Goal: Transaction & Acquisition: Purchase product/service

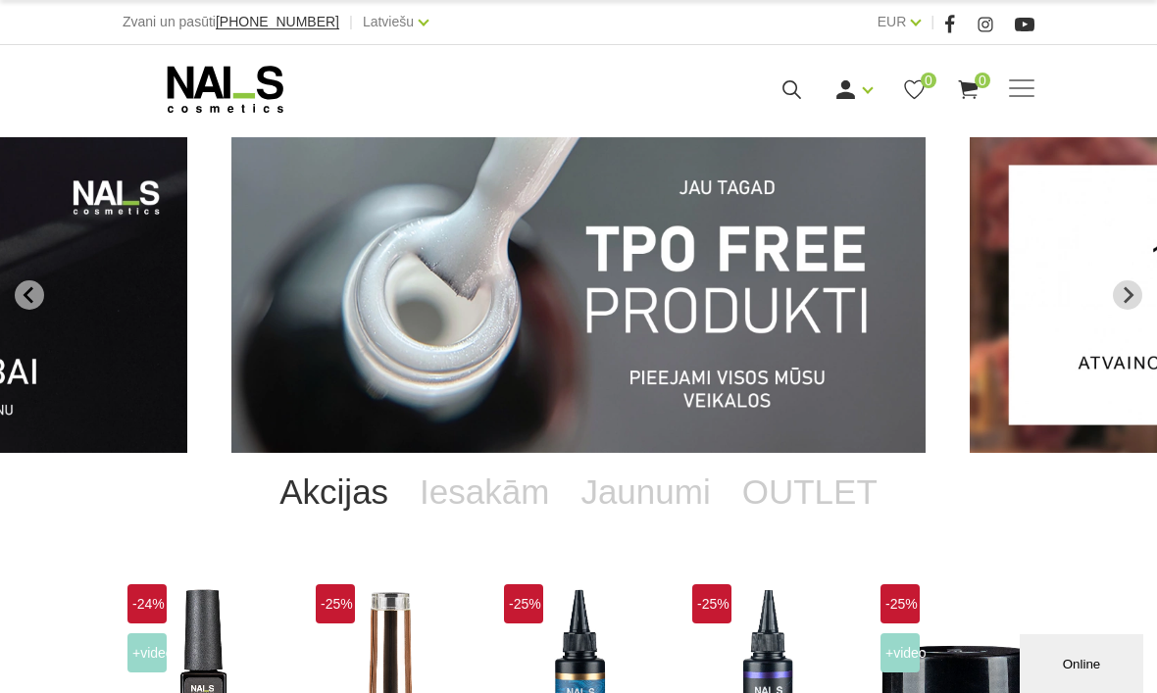
click at [1023, 86] on span at bounding box center [1021, 89] width 25 height 20
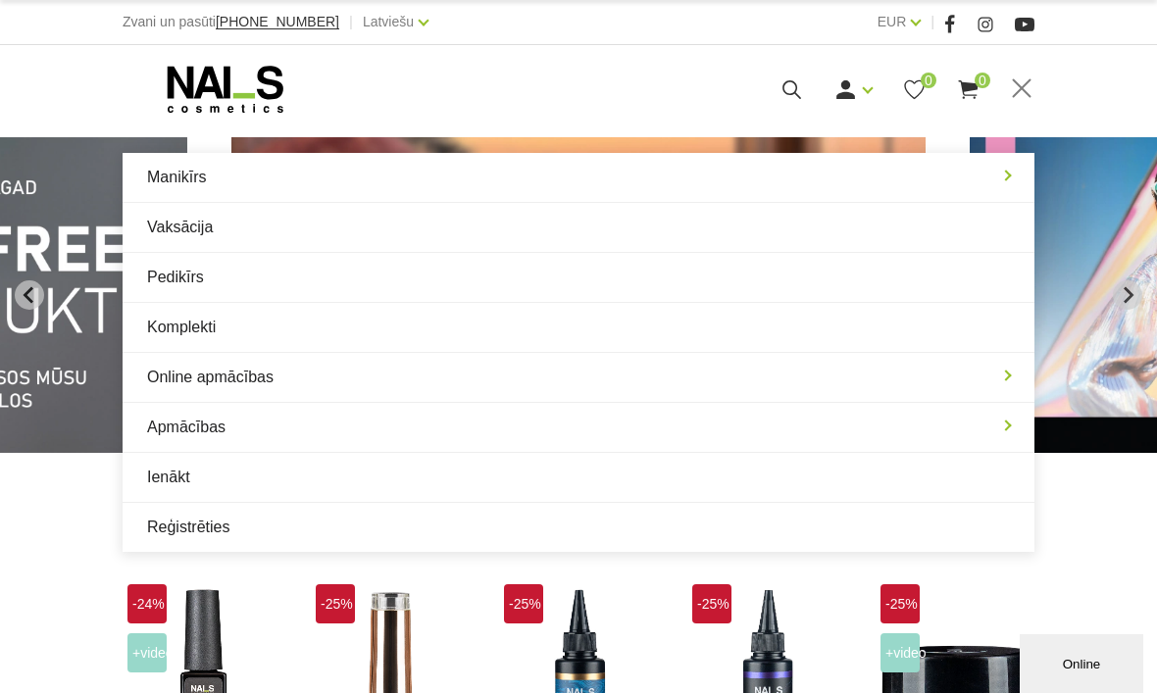
click at [181, 185] on link "Manikīrs" at bounding box center [579, 177] width 912 height 49
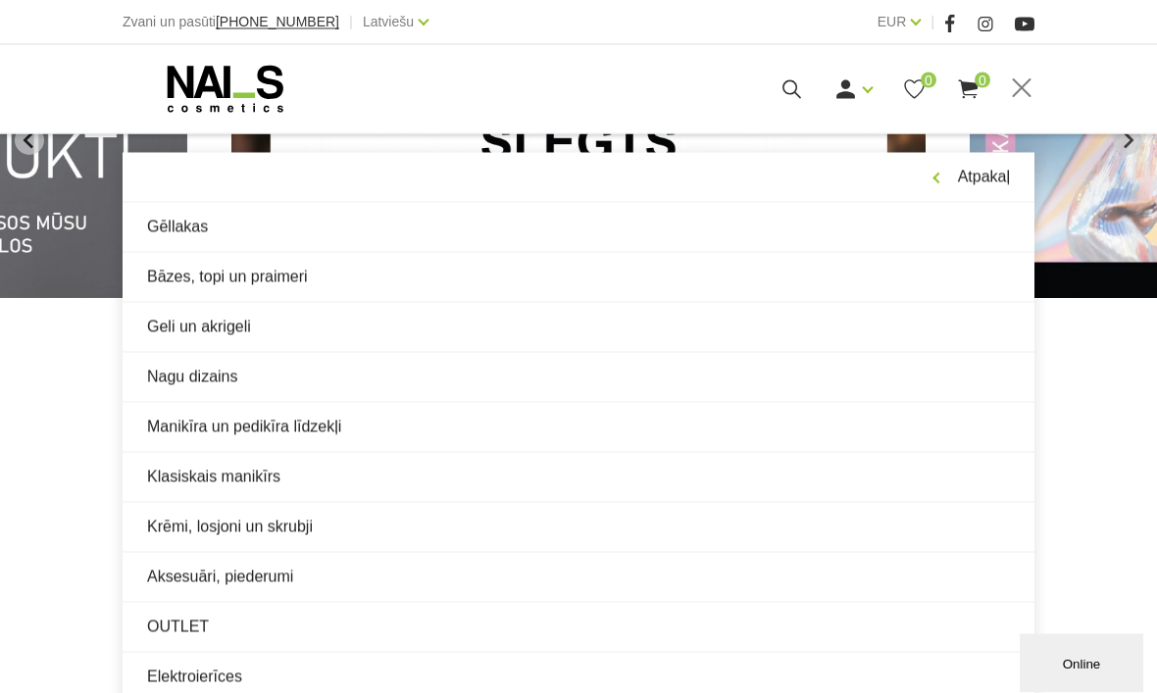
scroll to position [155, 0]
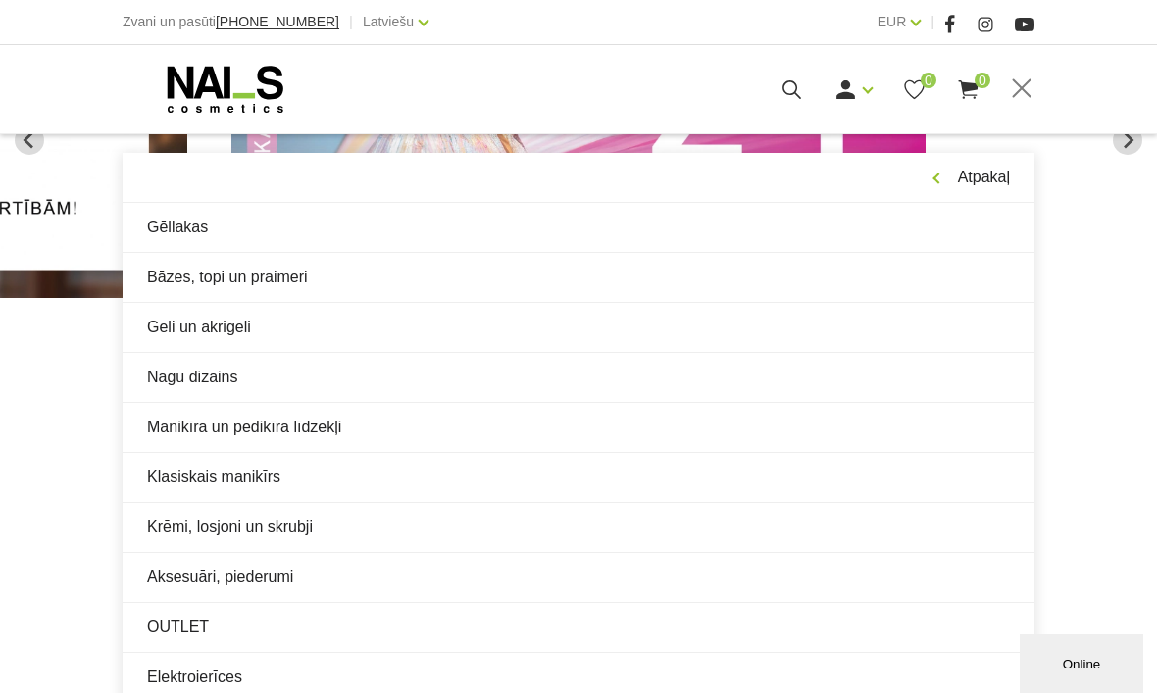
click at [179, 623] on link "OUTLET" at bounding box center [579, 627] width 912 height 49
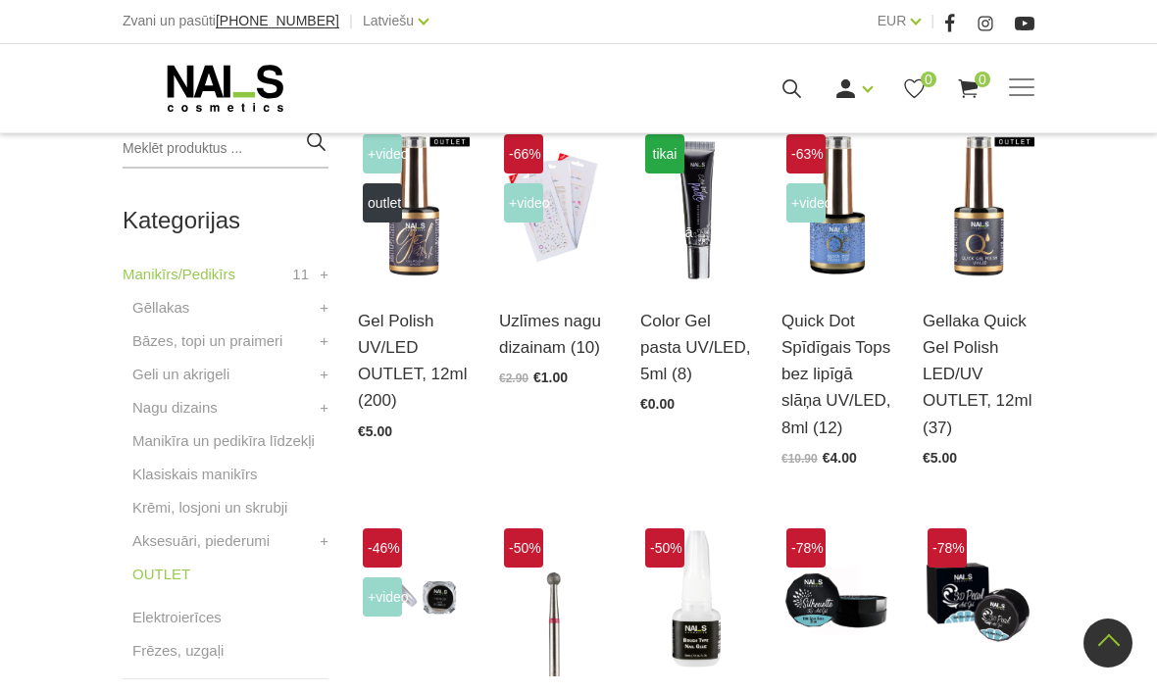
scroll to position [477, 0]
click at [834, 259] on img at bounding box center [837, 206] width 112 height 154
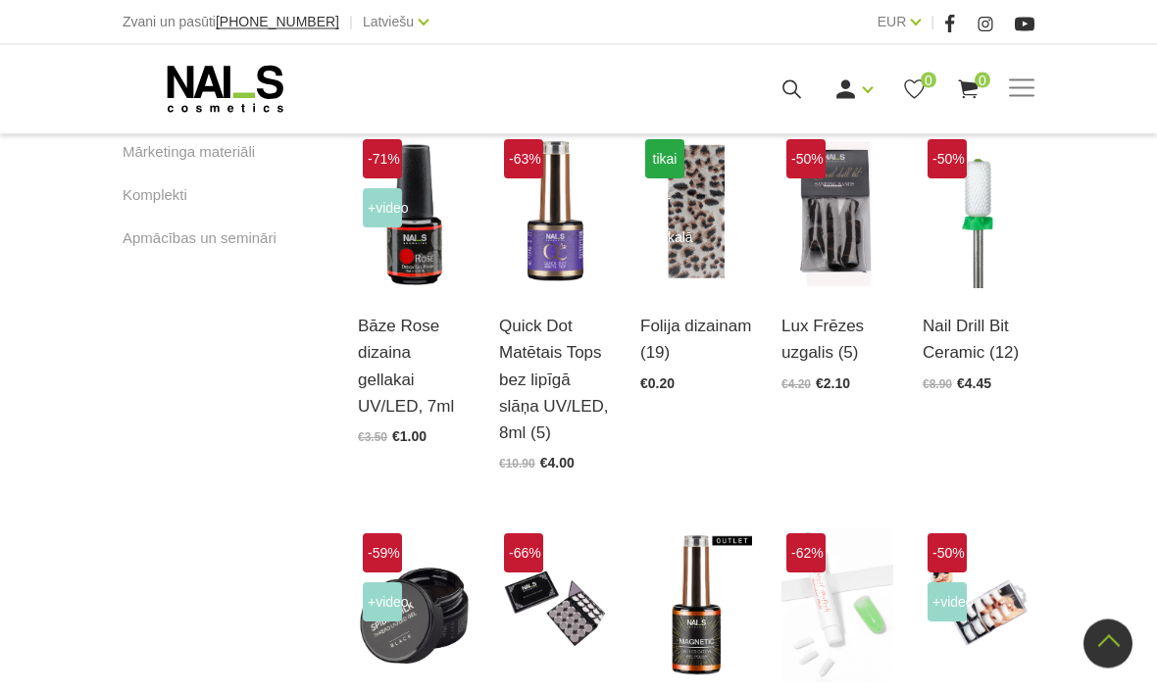
scroll to position [1260, 0]
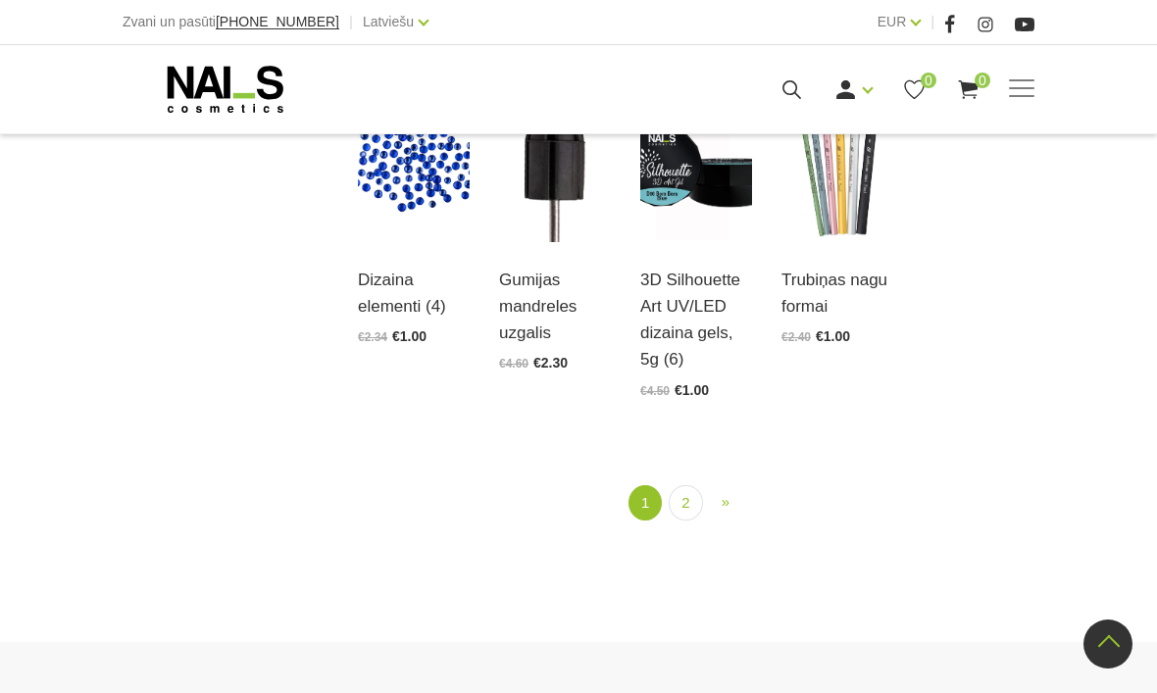
click at [688, 521] on link "2" at bounding box center [685, 503] width 33 height 36
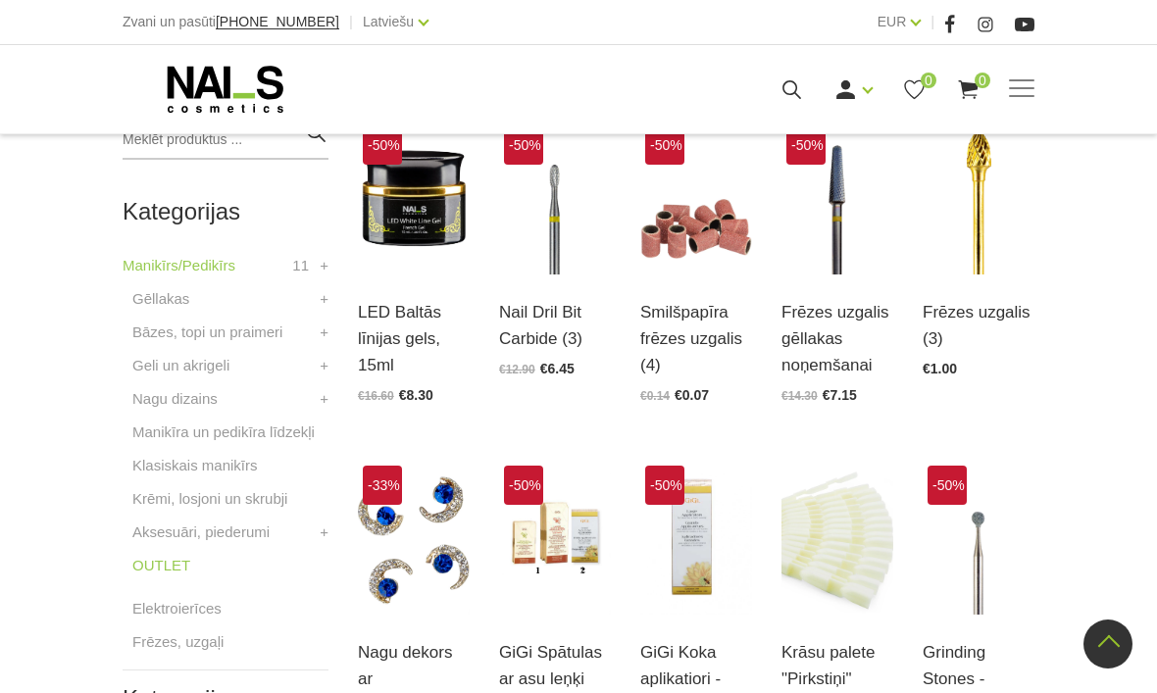
scroll to position [401, 0]
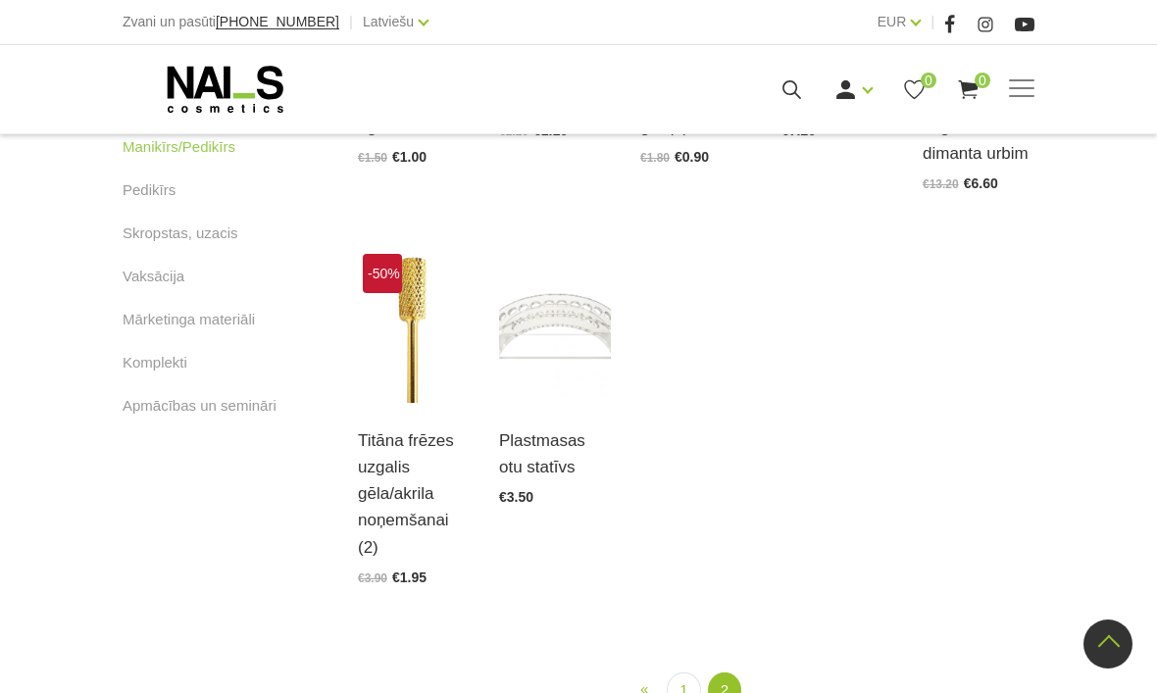
click at [680, 692] on link "1" at bounding box center [683, 690] width 33 height 36
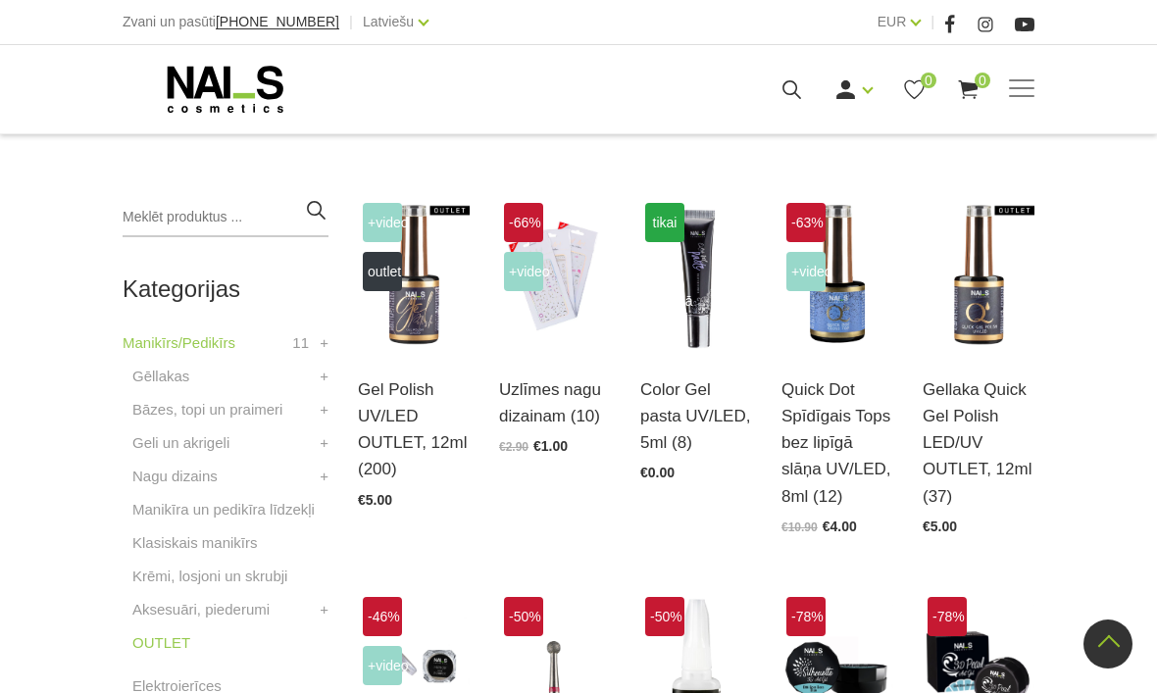
scroll to position [401, 0]
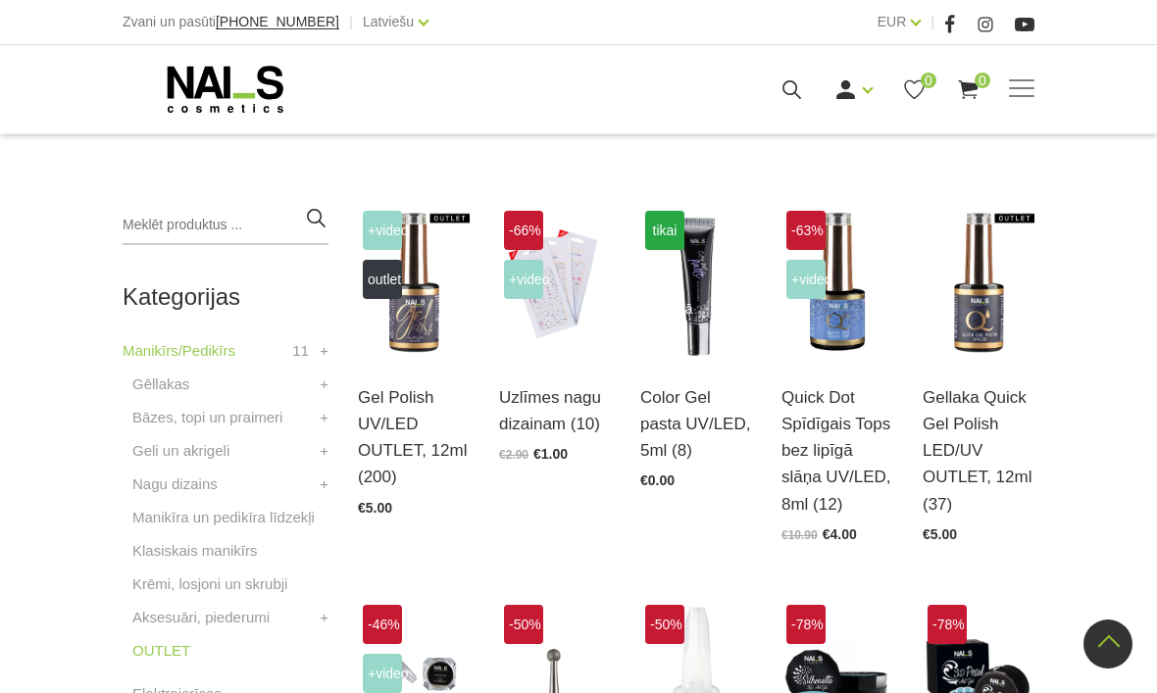
click at [827, 324] on img at bounding box center [837, 283] width 112 height 154
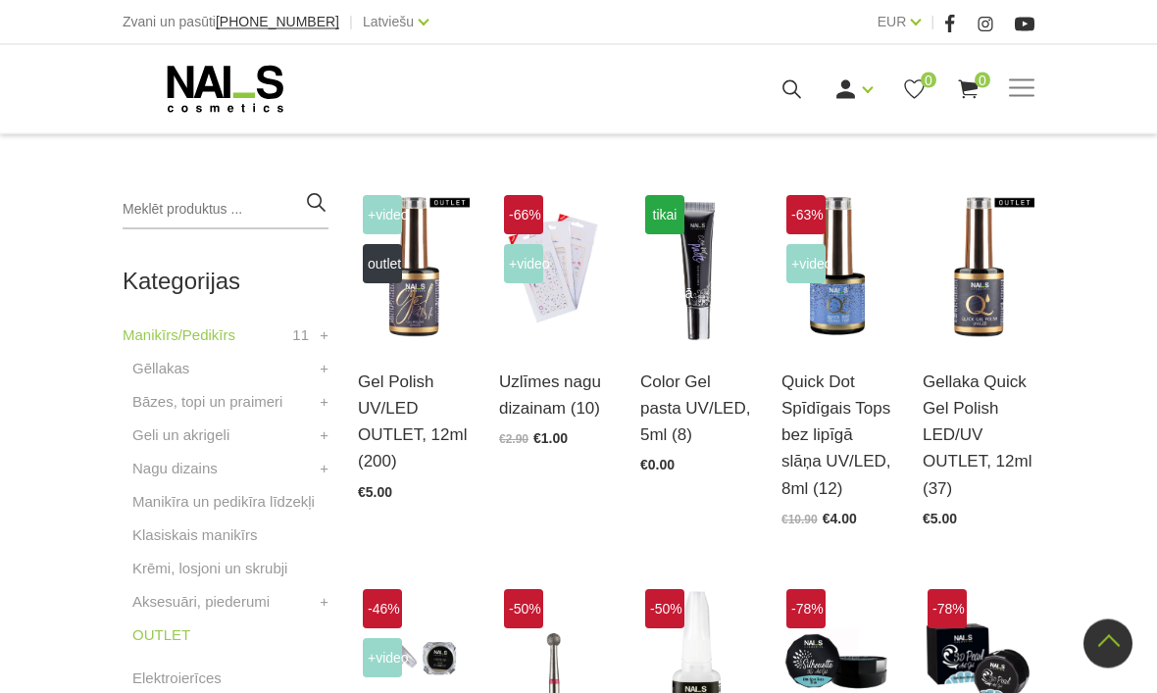
scroll to position [414, 0]
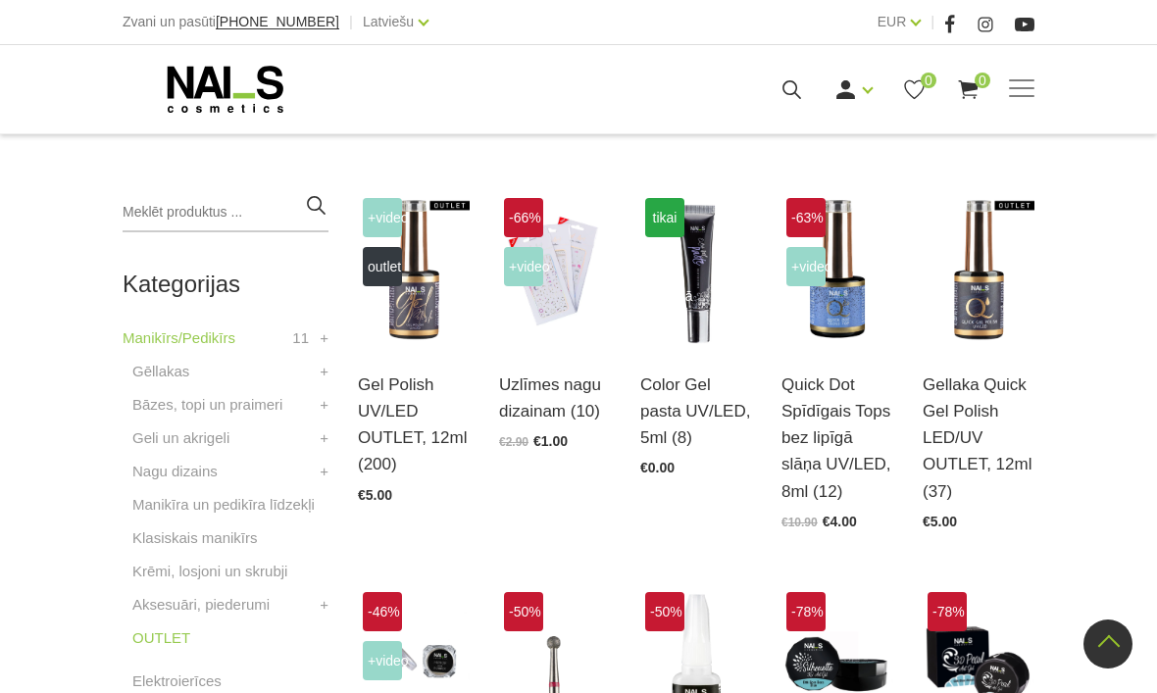
click at [411, 331] on img at bounding box center [414, 270] width 112 height 154
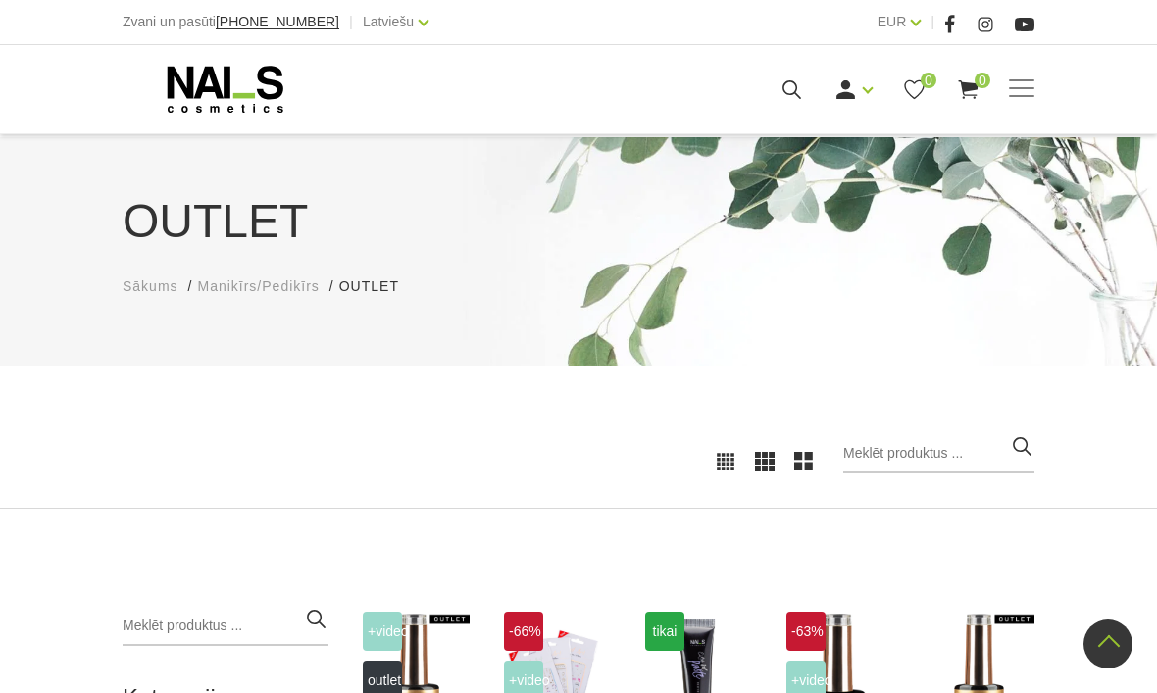
scroll to position [479, 0]
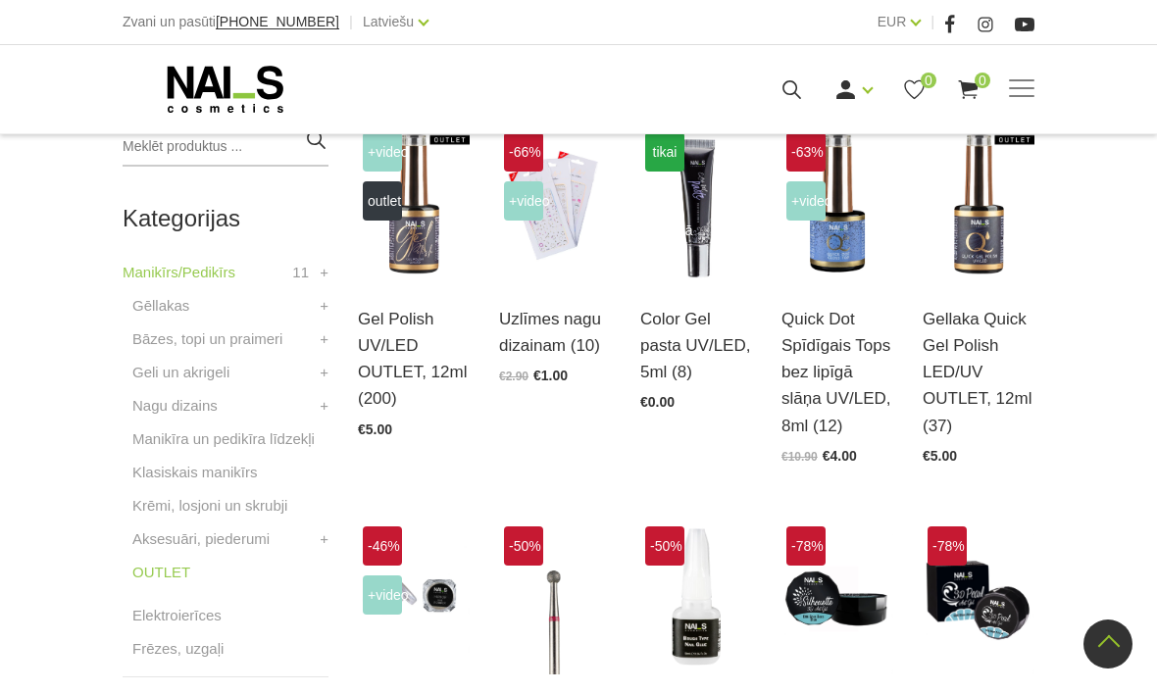
click at [953, 338] on link "Atvērt un izvēlēties" at bounding box center [978, 365] width 112 height 55
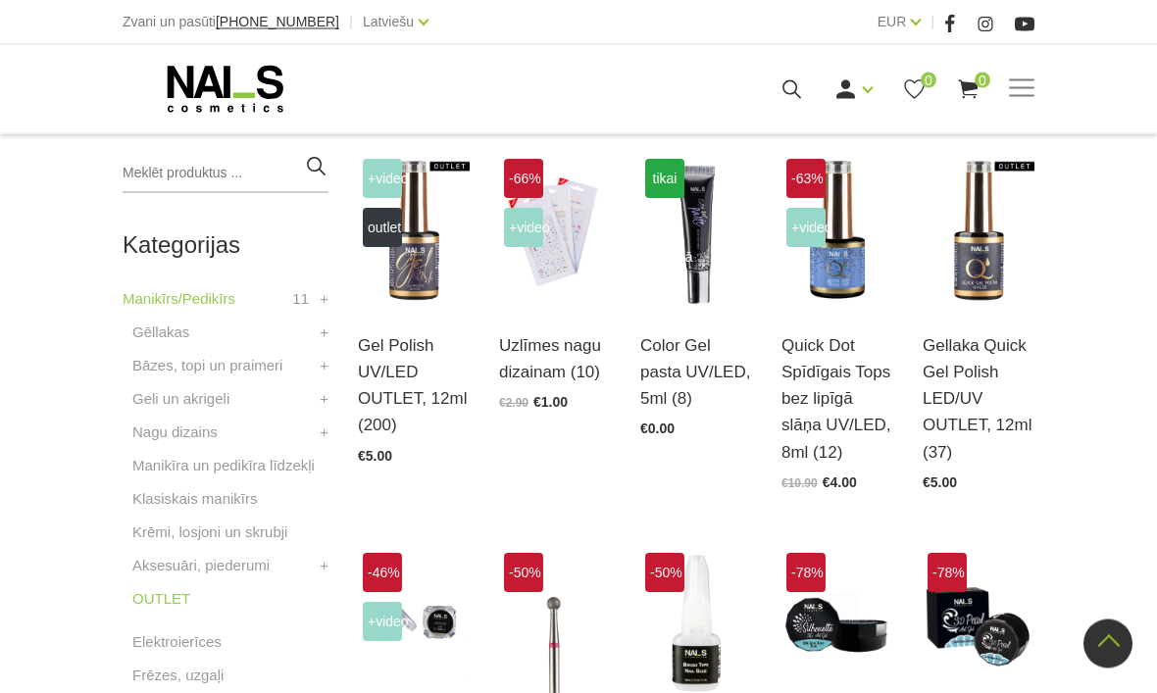
scroll to position [447, 0]
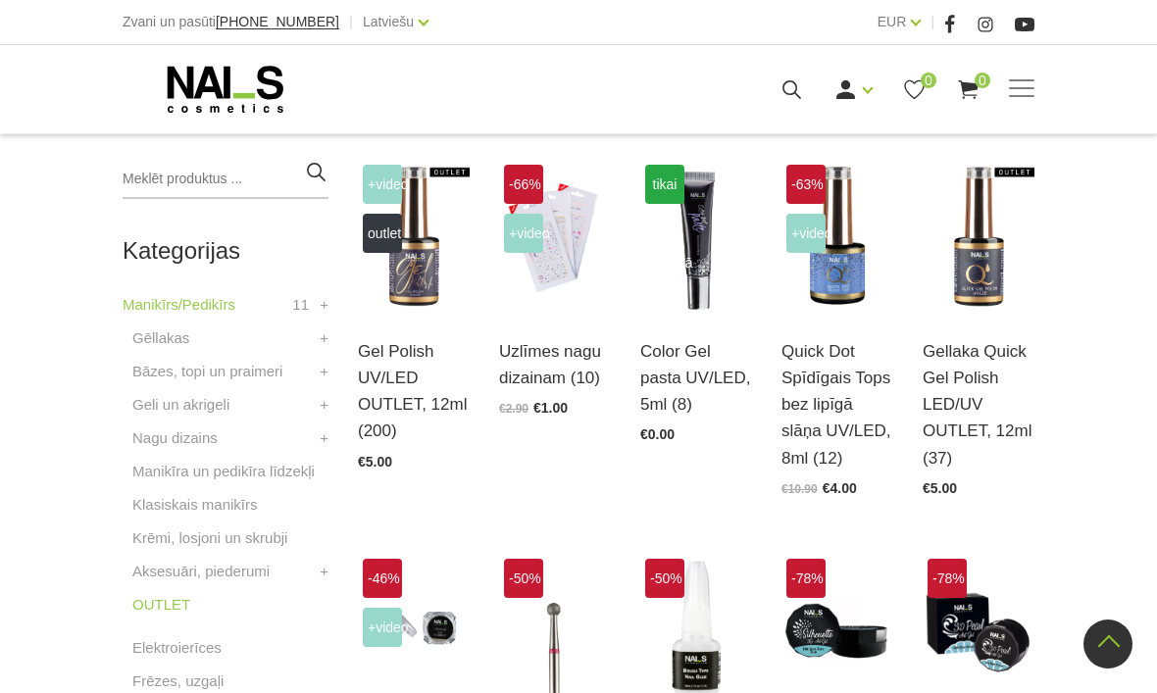
click at [323, 373] on link "+" at bounding box center [324, 372] width 9 height 24
click at [223, 477] on link "Topi, virskārtas" at bounding box center [191, 472] width 98 height 24
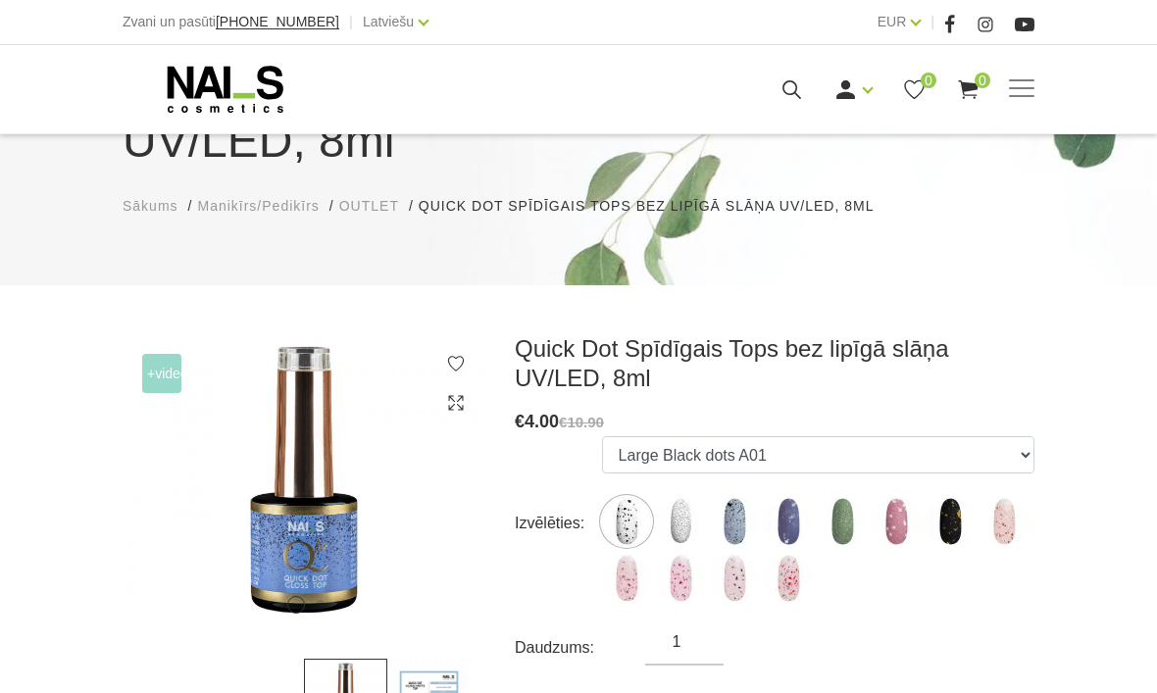
scroll to position [151, 0]
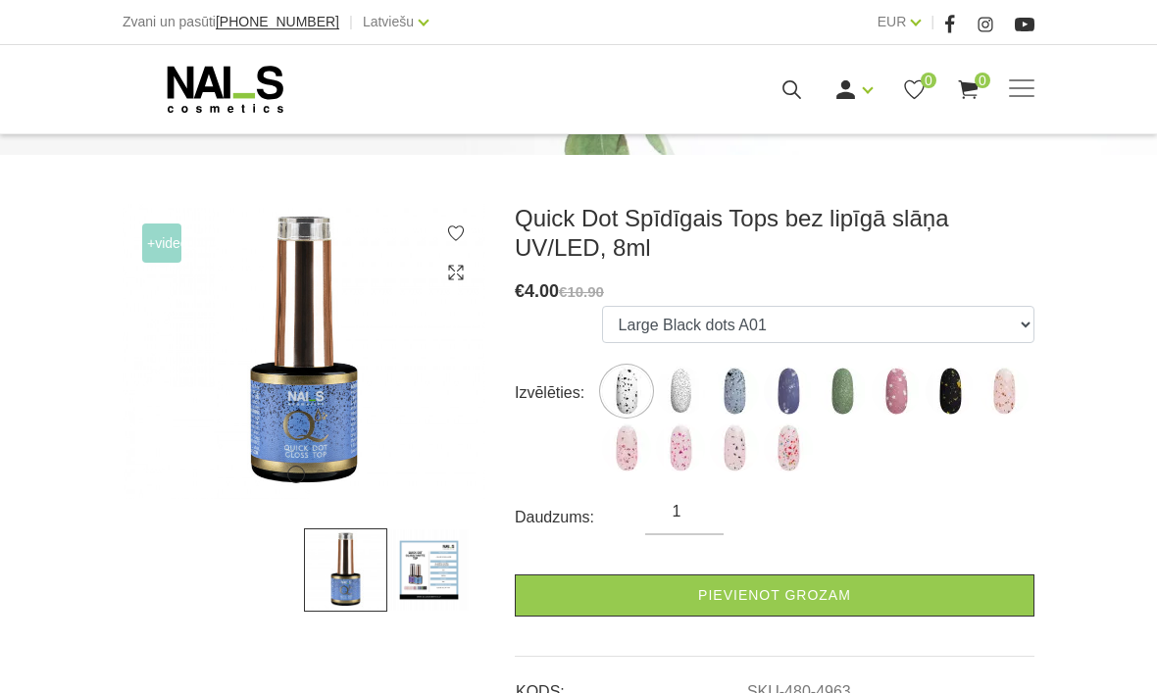
scroll to position [303, 0]
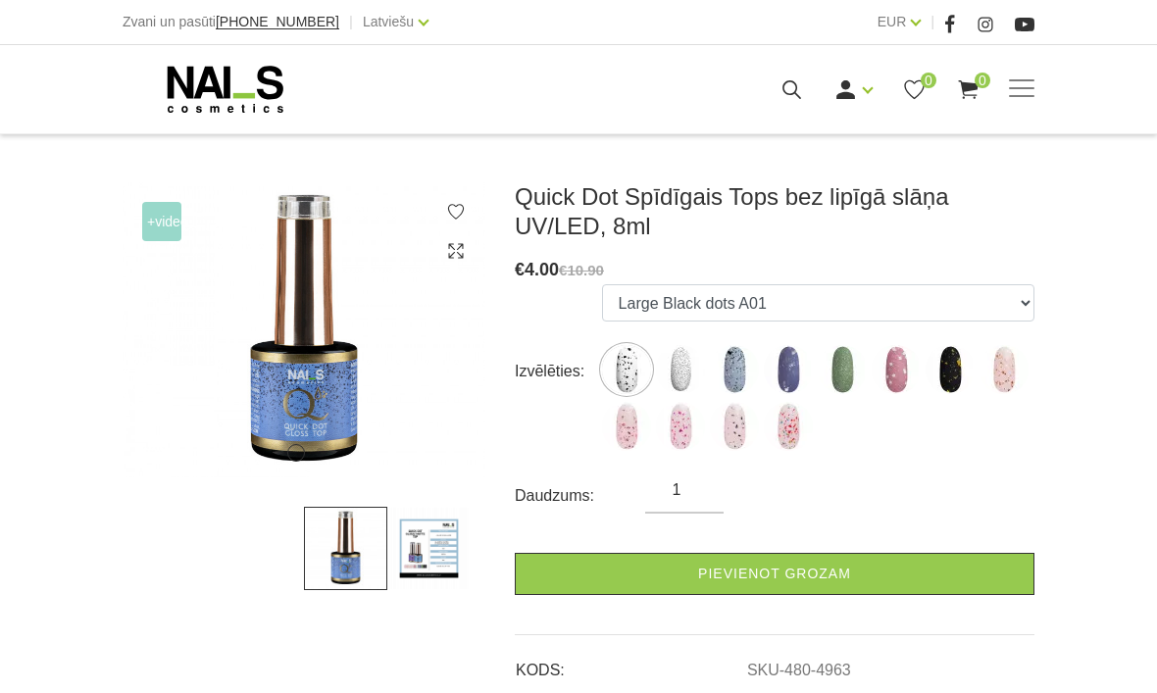
click at [676, 364] on img at bounding box center [680, 369] width 49 height 49
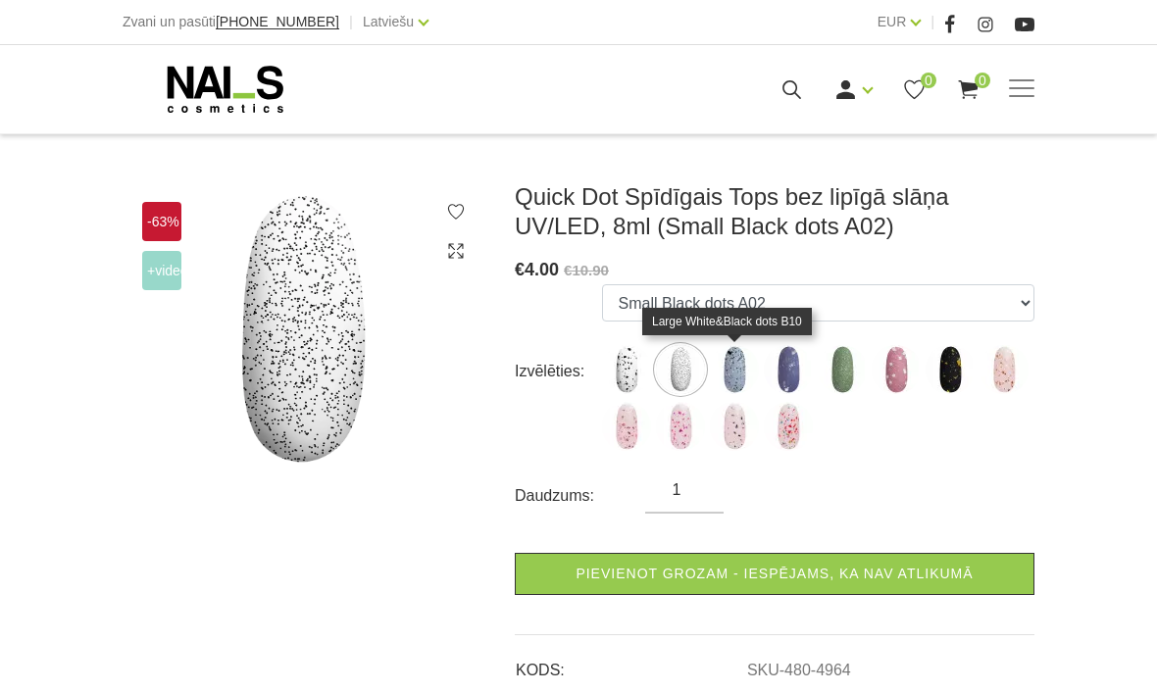
click at [728, 378] on img at bounding box center [734, 369] width 49 height 49
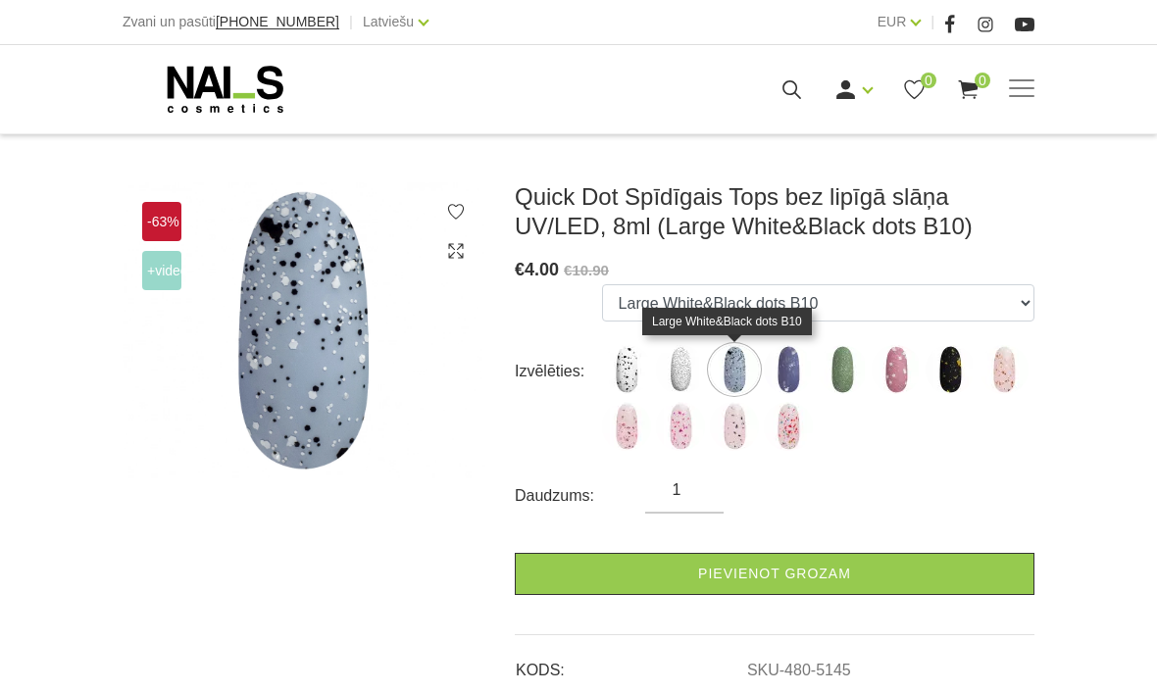
click at [789, 382] on img at bounding box center [788, 369] width 49 height 49
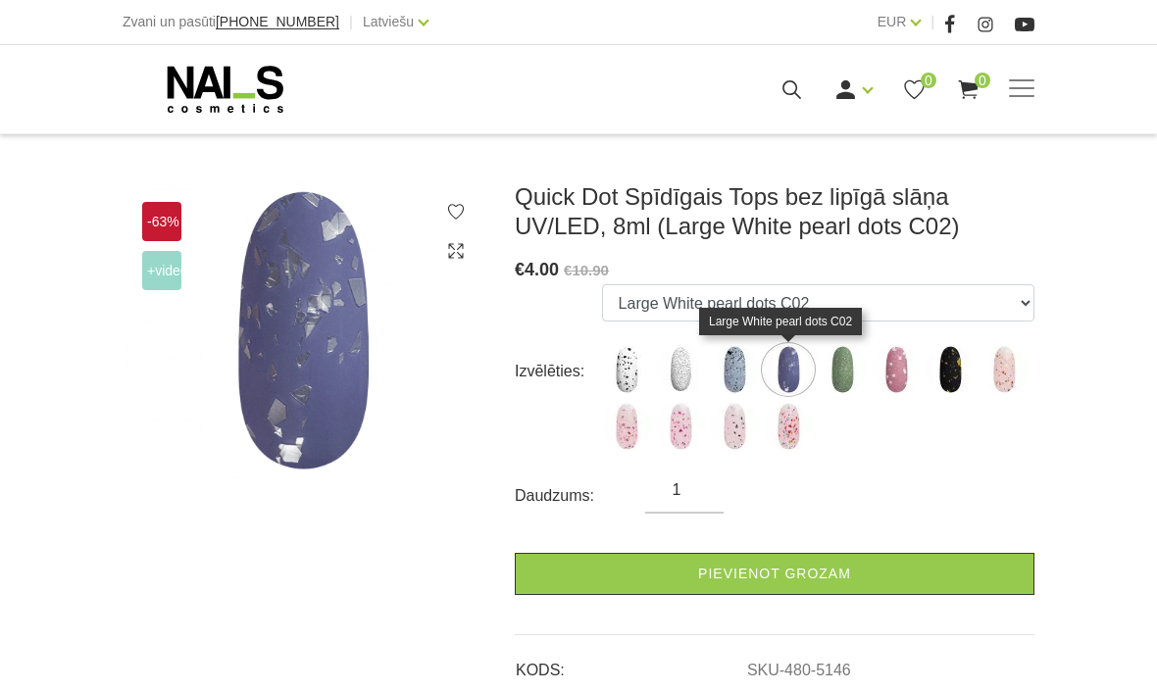
click at [839, 375] on img at bounding box center [842, 369] width 49 height 49
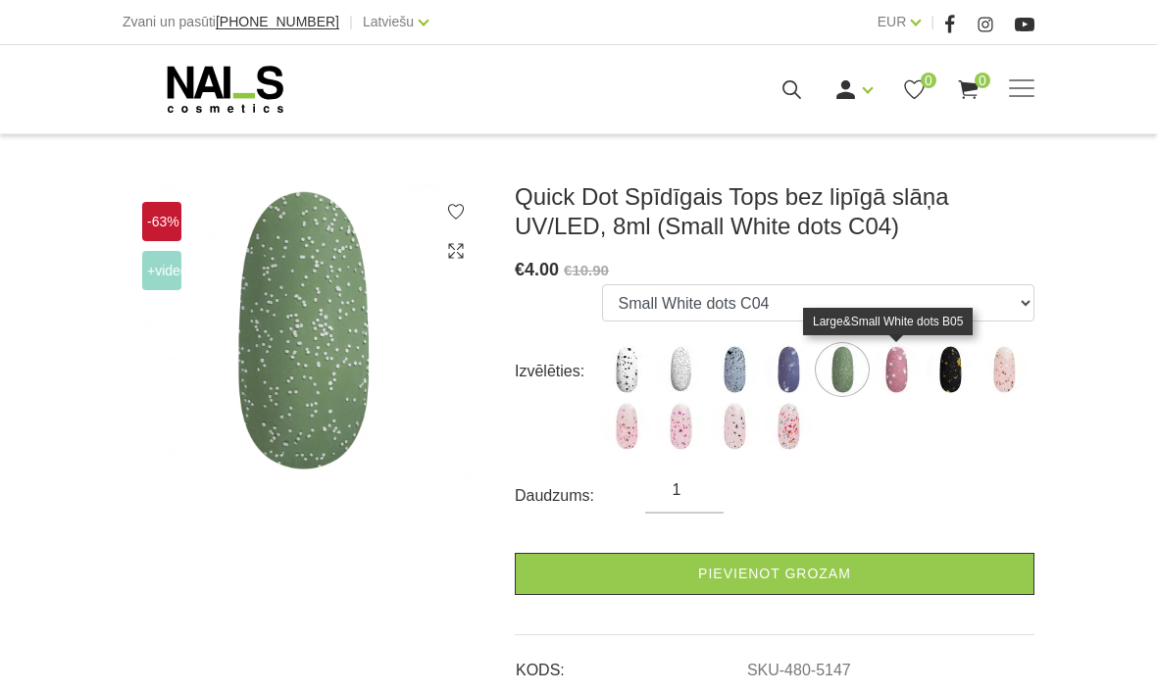
click at [885, 369] on img at bounding box center [895, 369] width 49 height 49
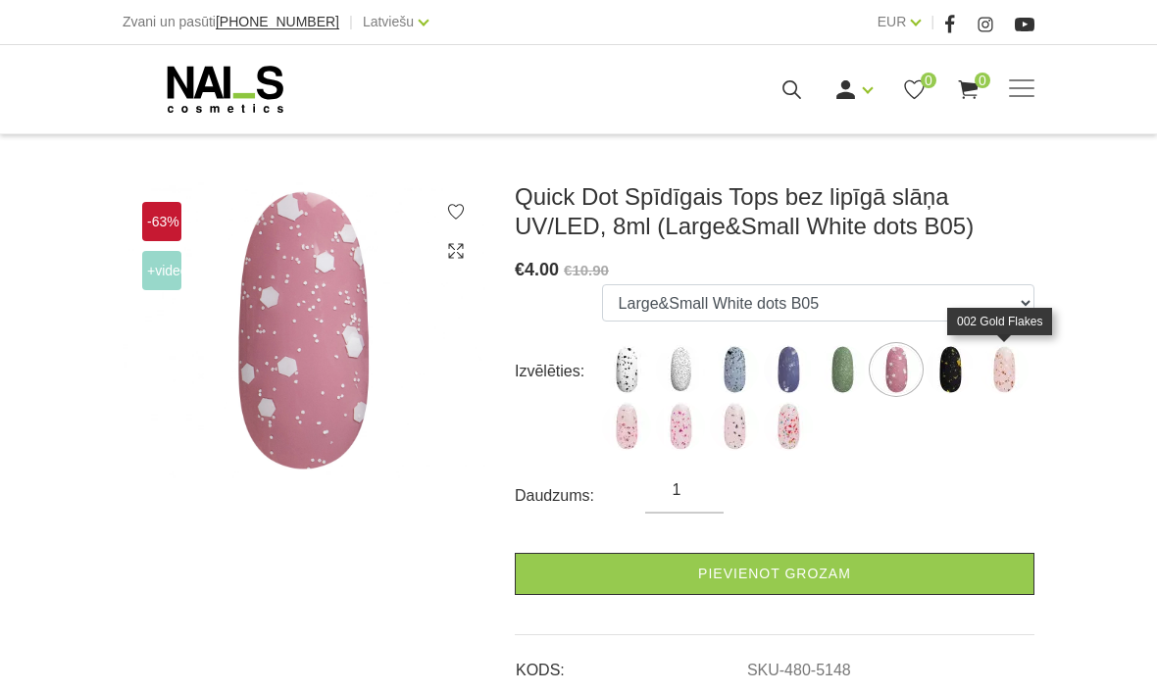
click at [1010, 369] on img at bounding box center [1003, 369] width 49 height 49
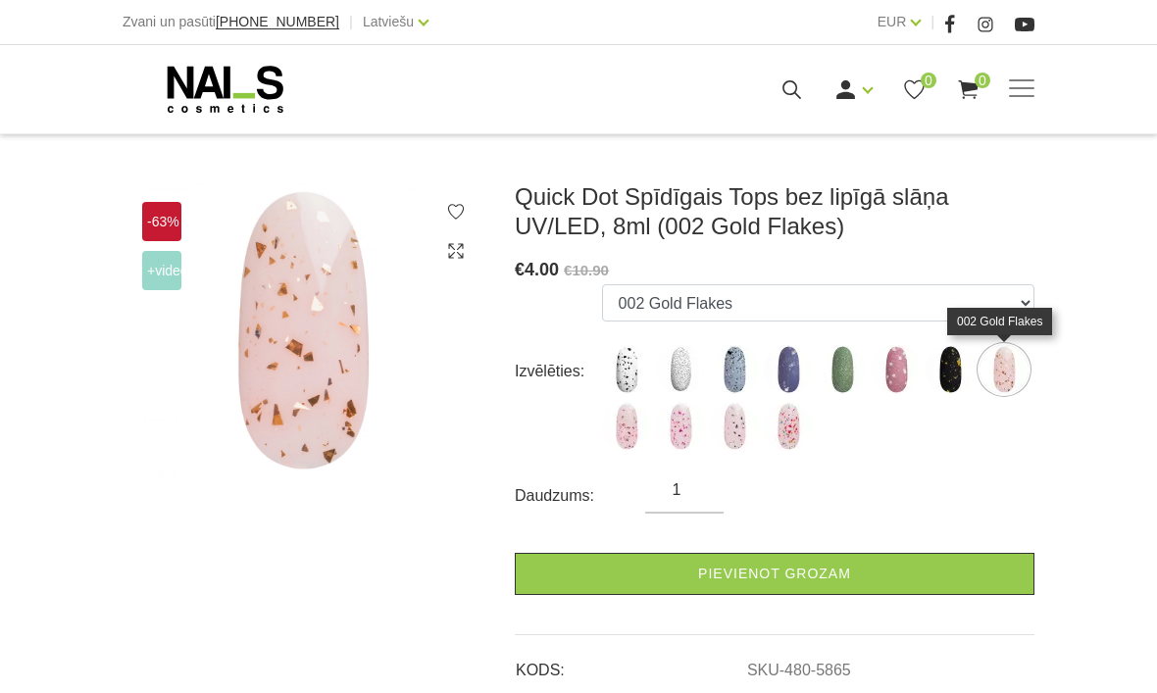
click at [631, 438] on img at bounding box center [626, 426] width 49 height 49
select select "5866"
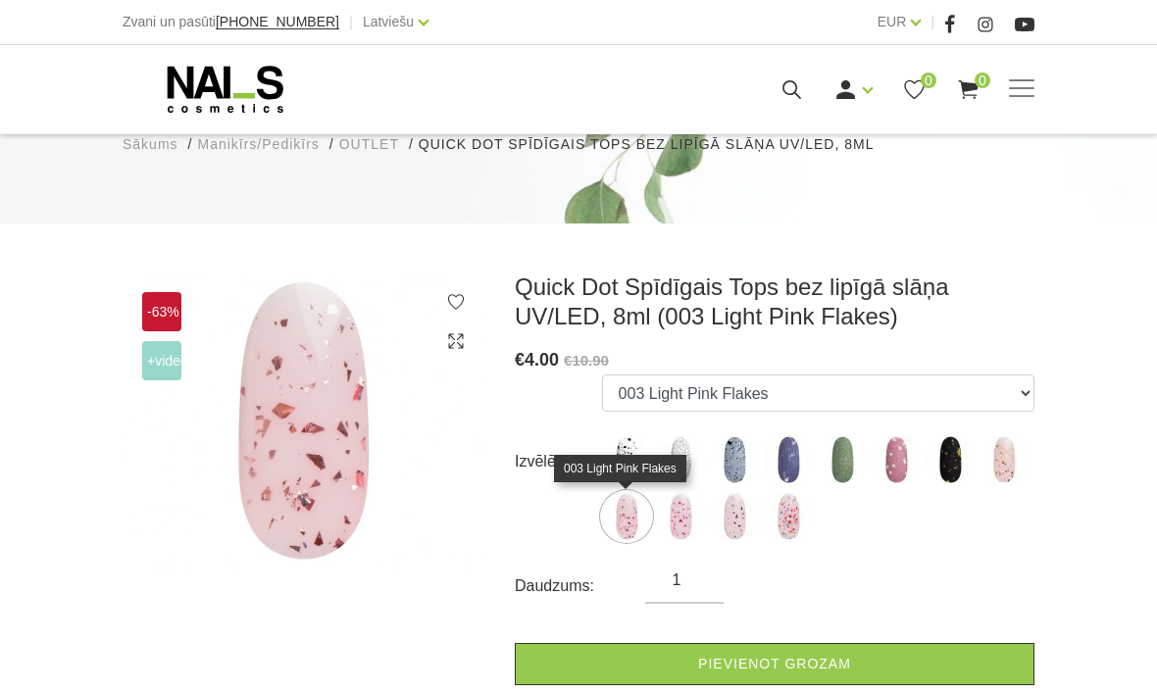
scroll to position [214, 0]
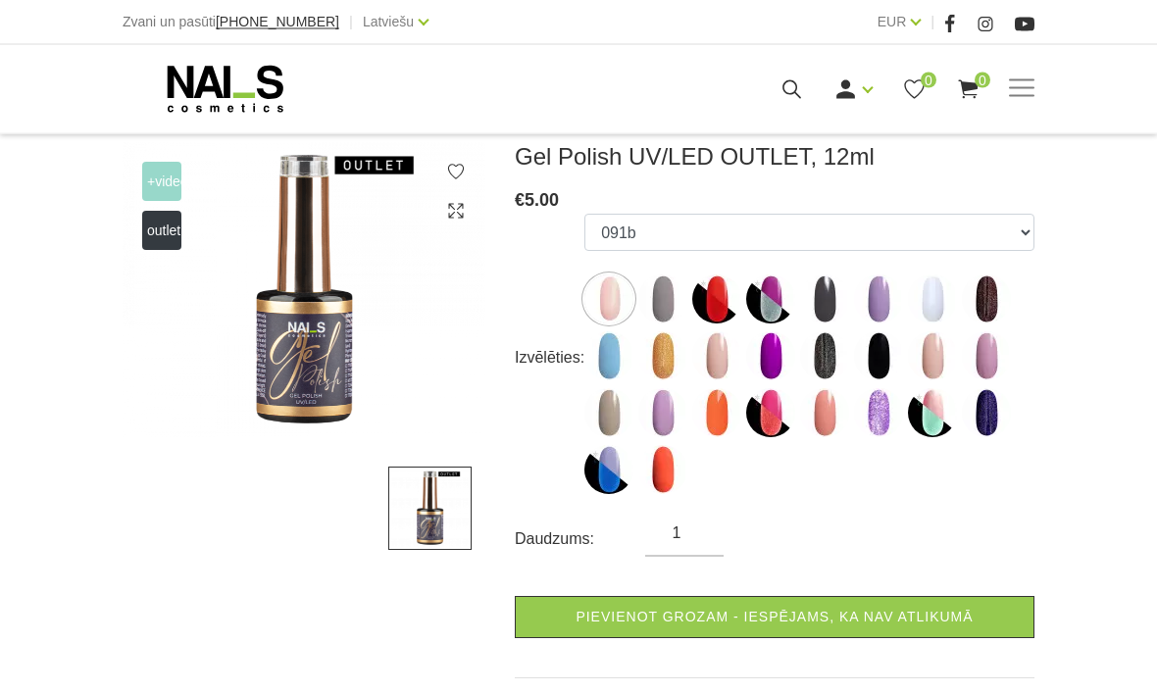
scroll to position [274, 0]
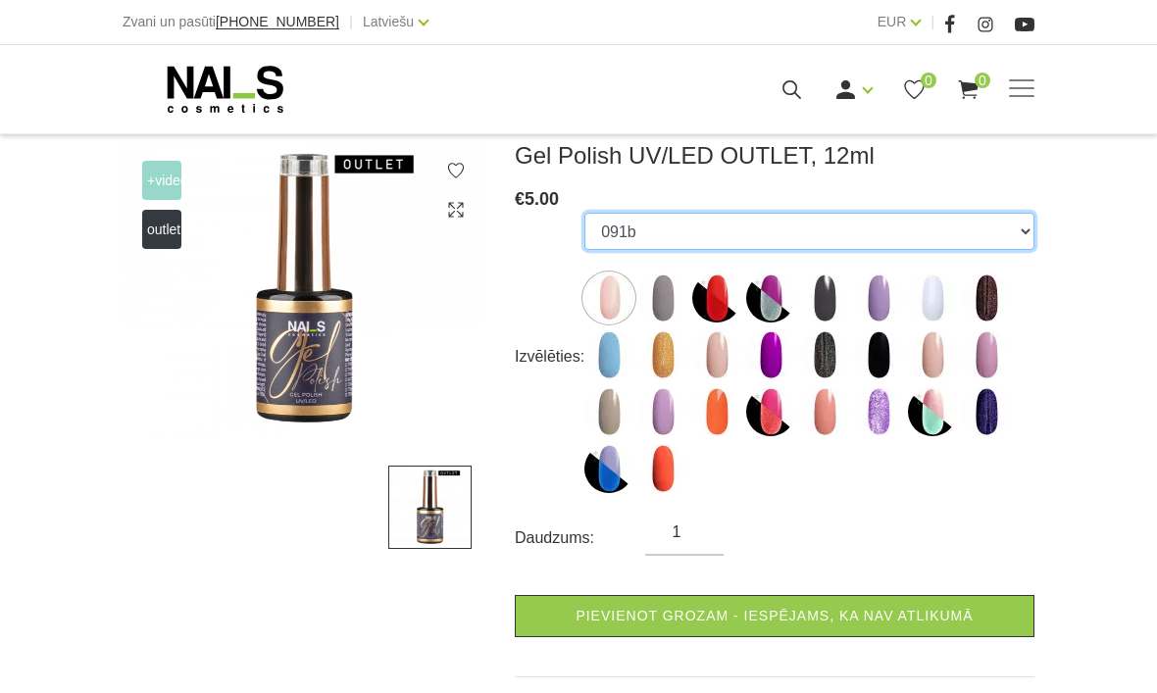
click at [1010, 229] on select "091b 247v NGL11 NGL04 177v 091v 140b RBW17 300v RBW08 213v 091s RBW12 136v 238v…" at bounding box center [809, 231] width 450 height 37
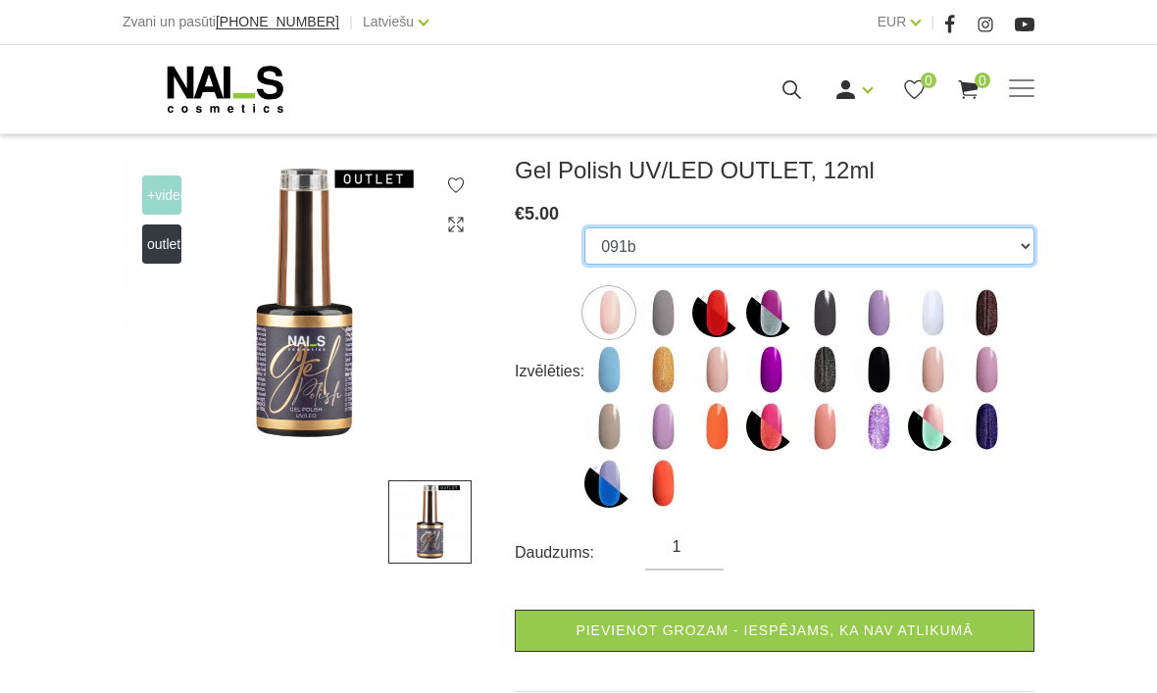
scroll to position [195, 0]
